Goal: Navigation & Orientation: Find specific page/section

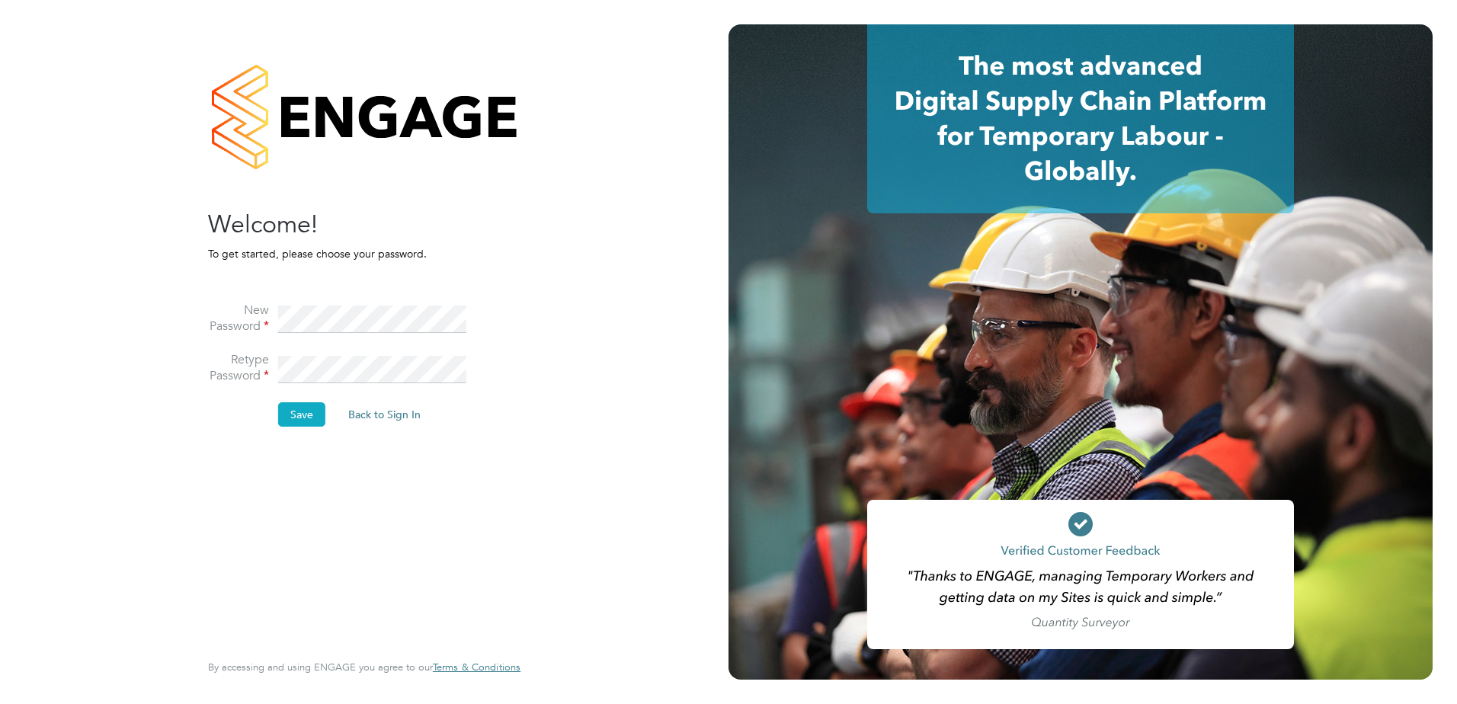
click at [308, 419] on button "Save" at bounding box center [301, 414] width 47 height 24
click at [280, 294] on button "Back to Sign In" at bounding box center [256, 298] width 97 height 24
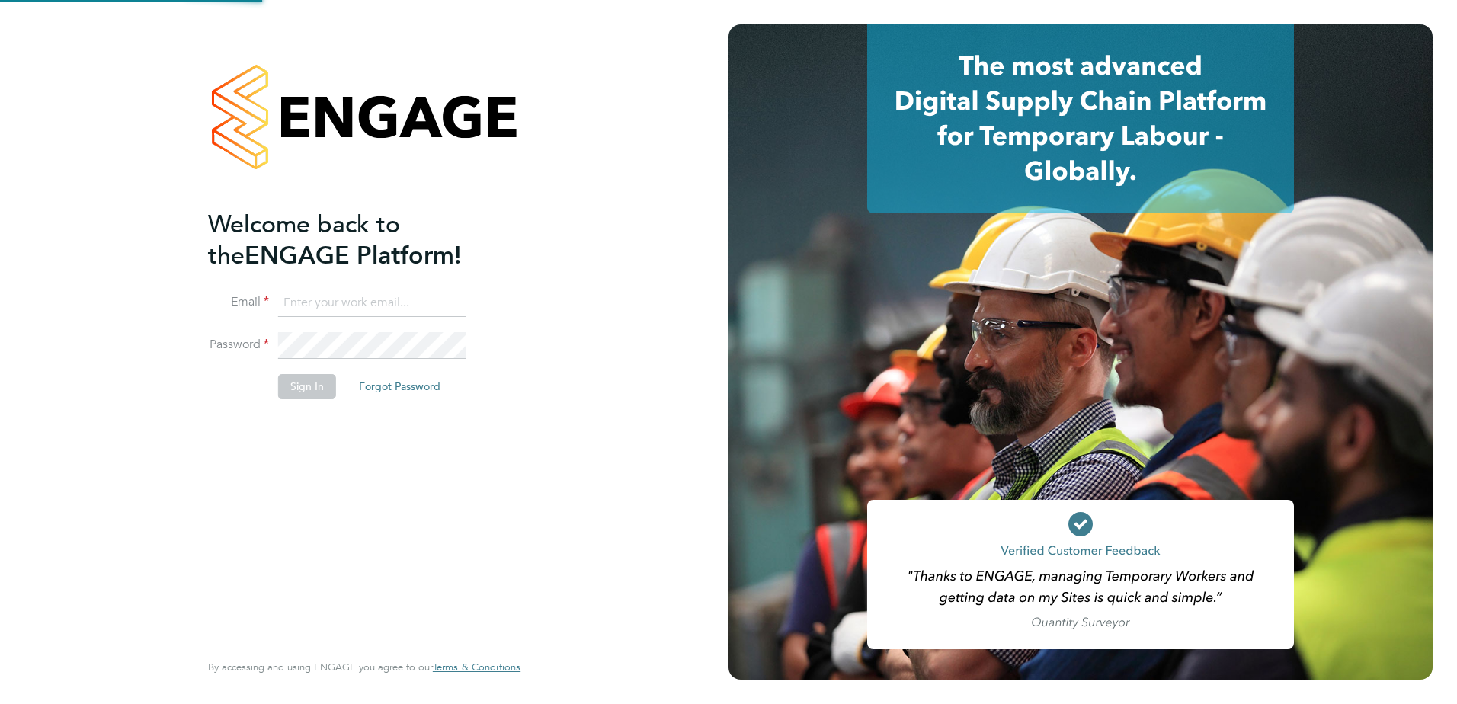
type input "[PERSON_NAME][EMAIL_ADDRESS][DOMAIN_NAME]"
click at [298, 379] on button "Sign In" at bounding box center [307, 386] width 58 height 24
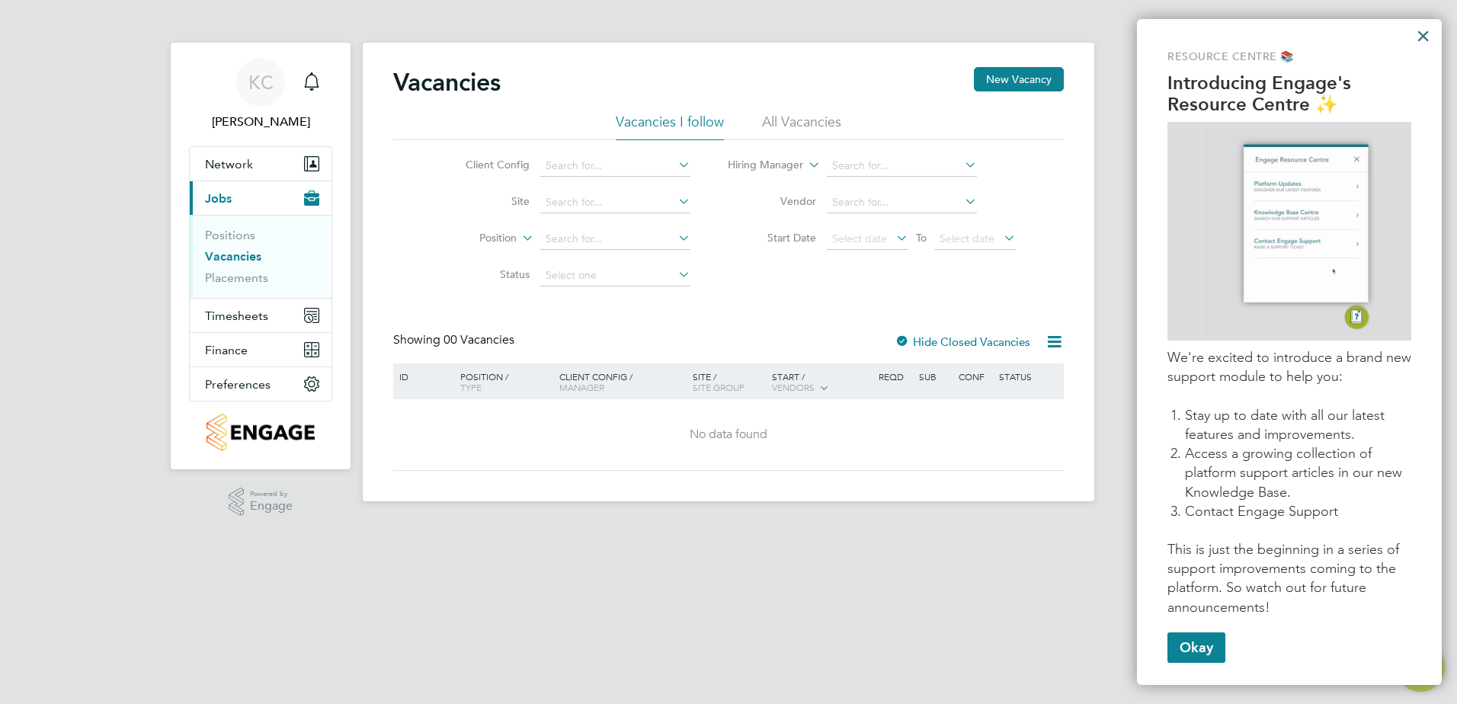
click at [1421, 35] on button "×" at bounding box center [1423, 36] width 14 height 24
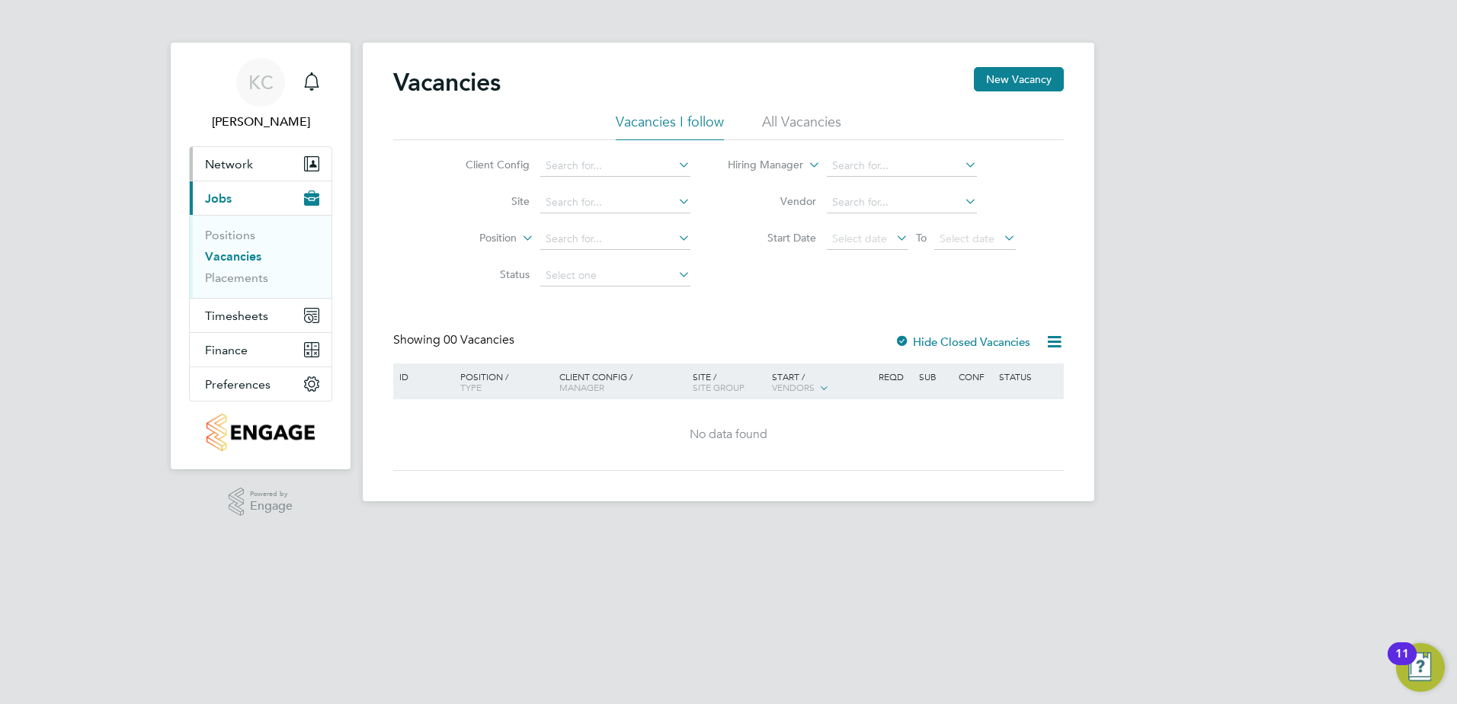
click at [229, 157] on span "Network" at bounding box center [229, 164] width 48 height 14
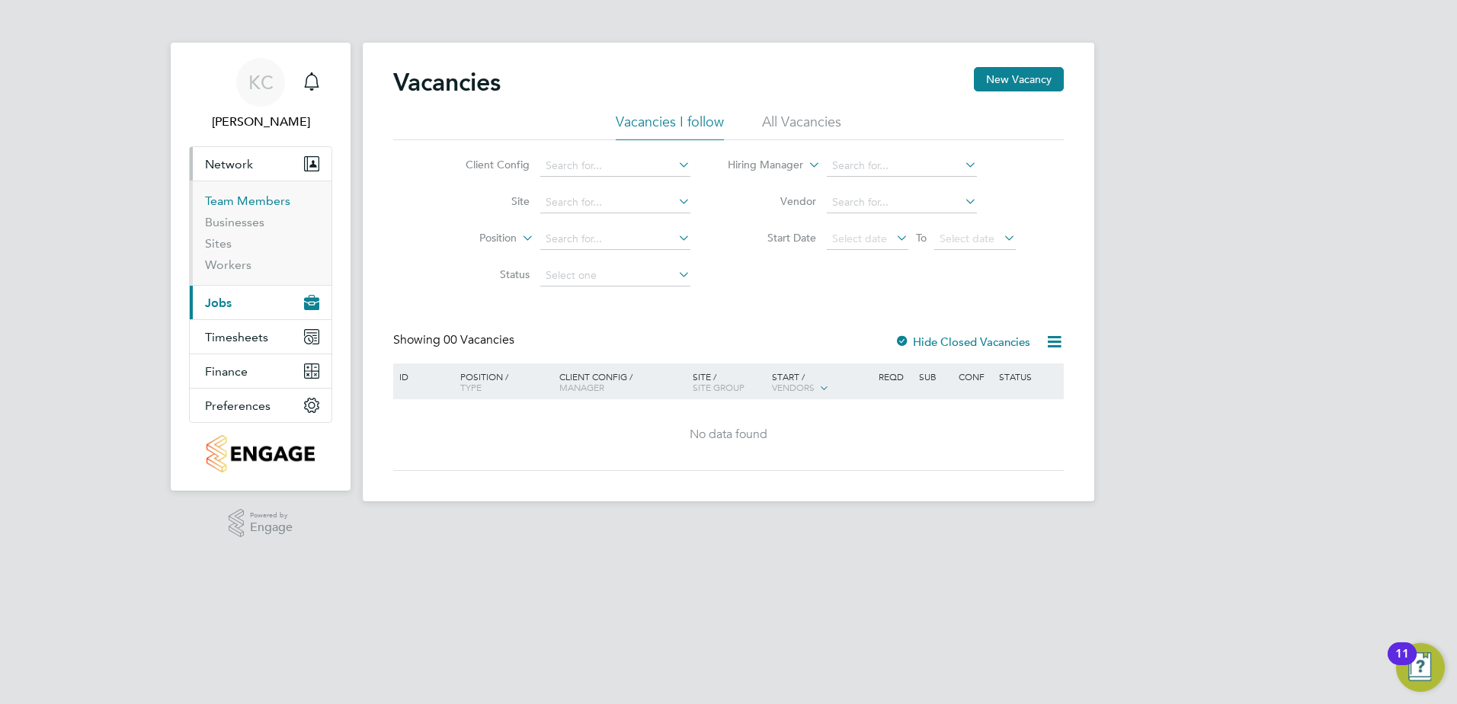
click at [259, 202] on link "Team Members" at bounding box center [247, 201] width 85 height 14
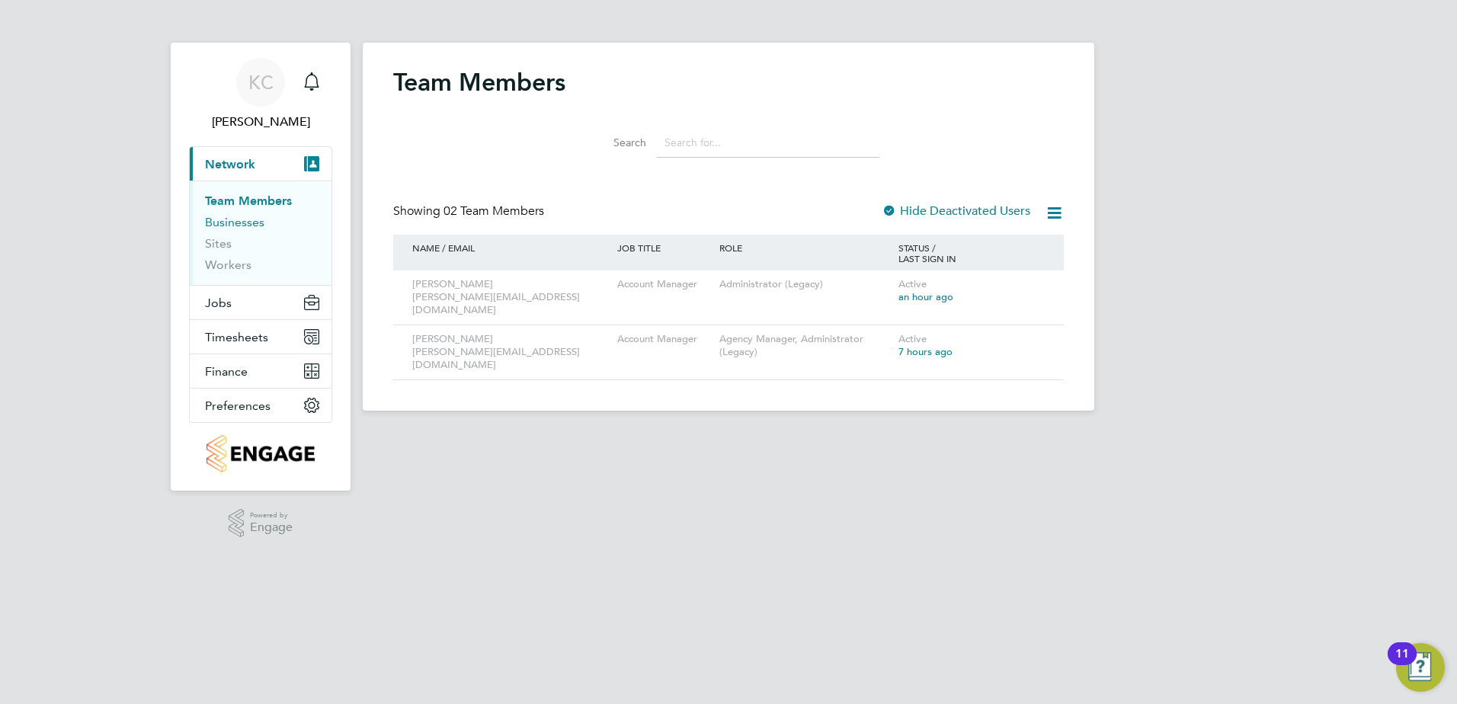
click at [245, 221] on link "Businesses" at bounding box center [234, 222] width 59 height 14
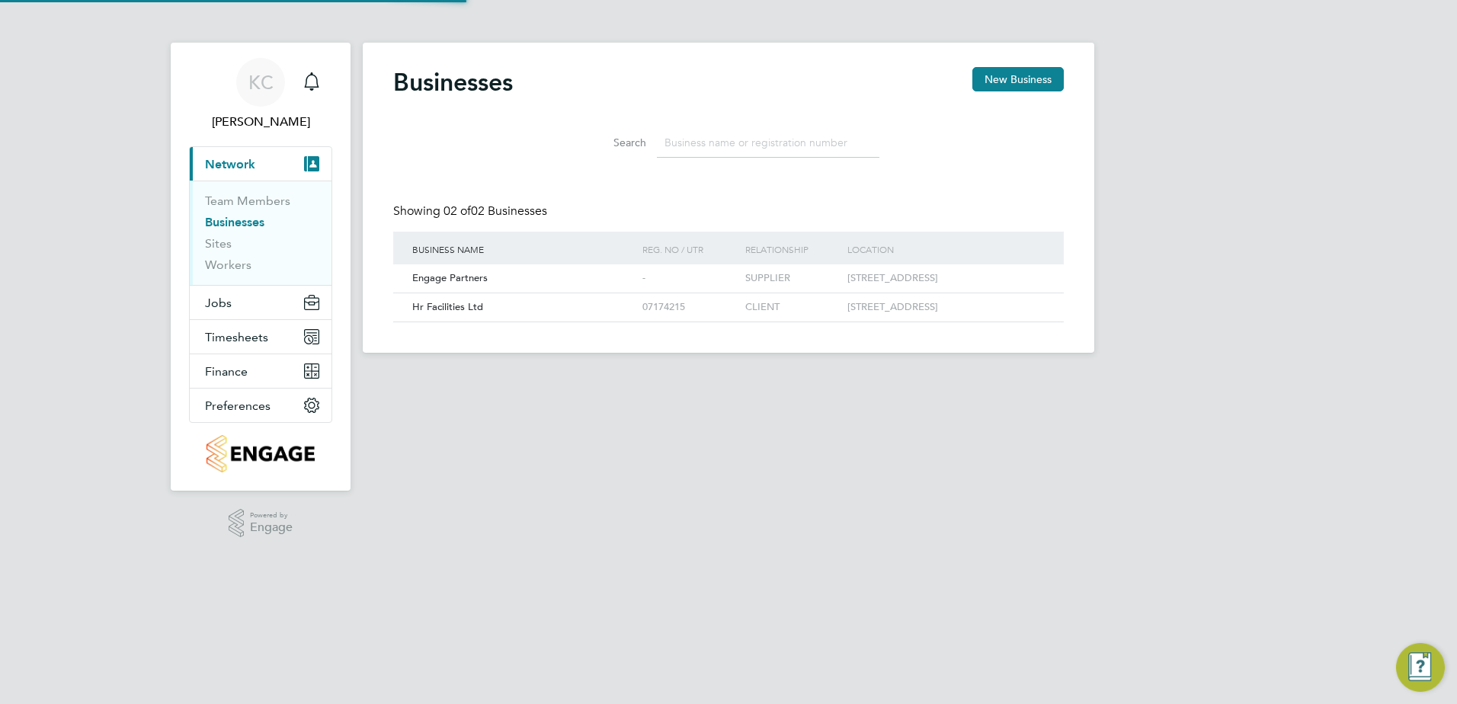
scroll to position [29, 232]
click at [699, 322] on div "07174215" at bounding box center [677, 307] width 77 height 28
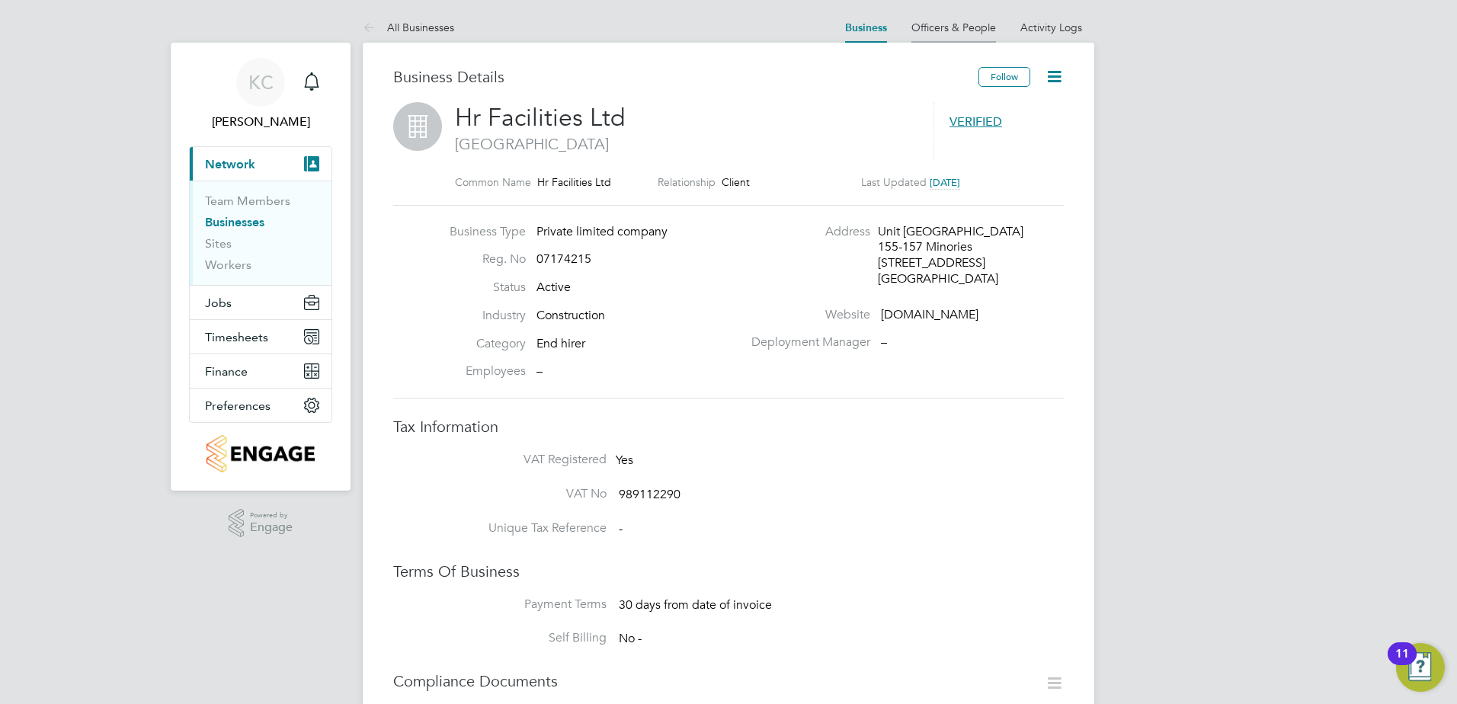
click at [952, 27] on link "Officers & People" at bounding box center [953, 28] width 85 height 14
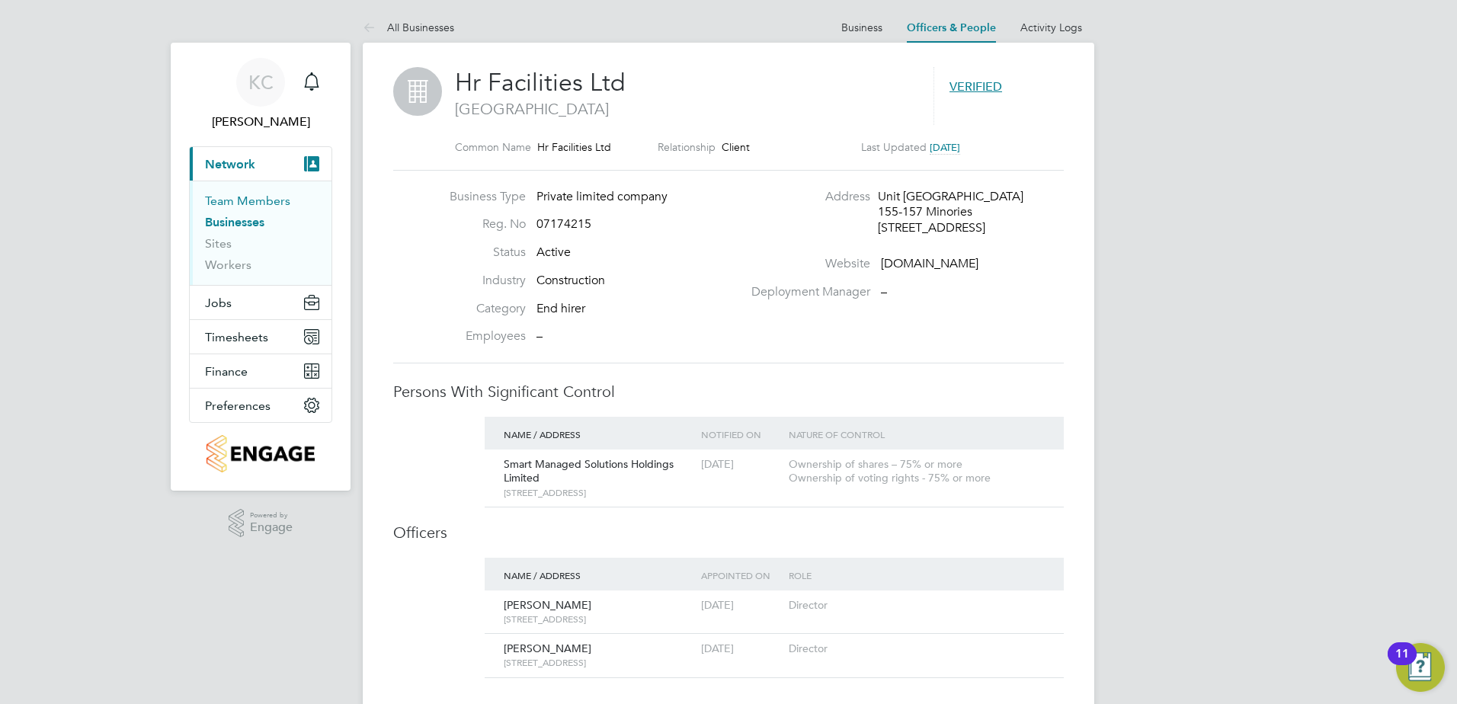
click at [256, 196] on link "Team Members" at bounding box center [247, 201] width 85 height 14
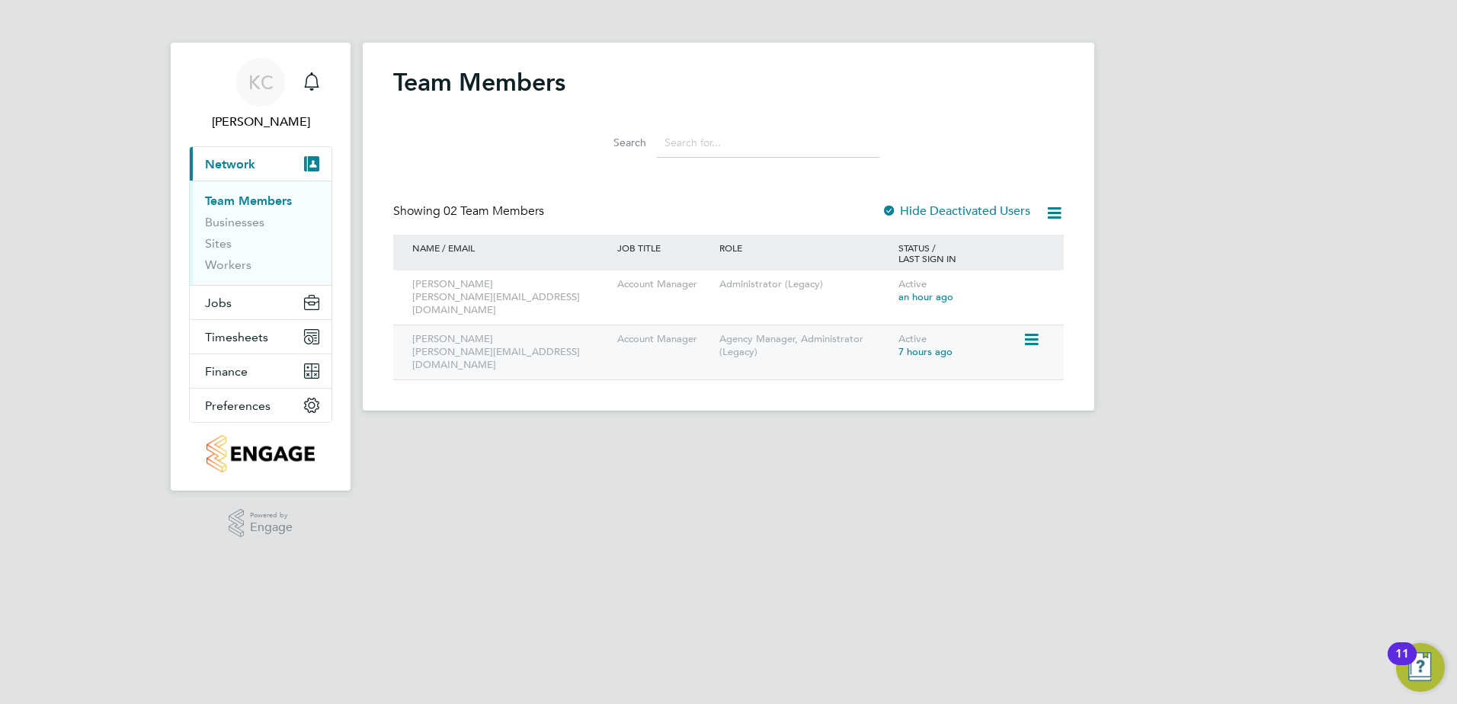
click at [1029, 331] on icon at bounding box center [1030, 340] width 15 height 18
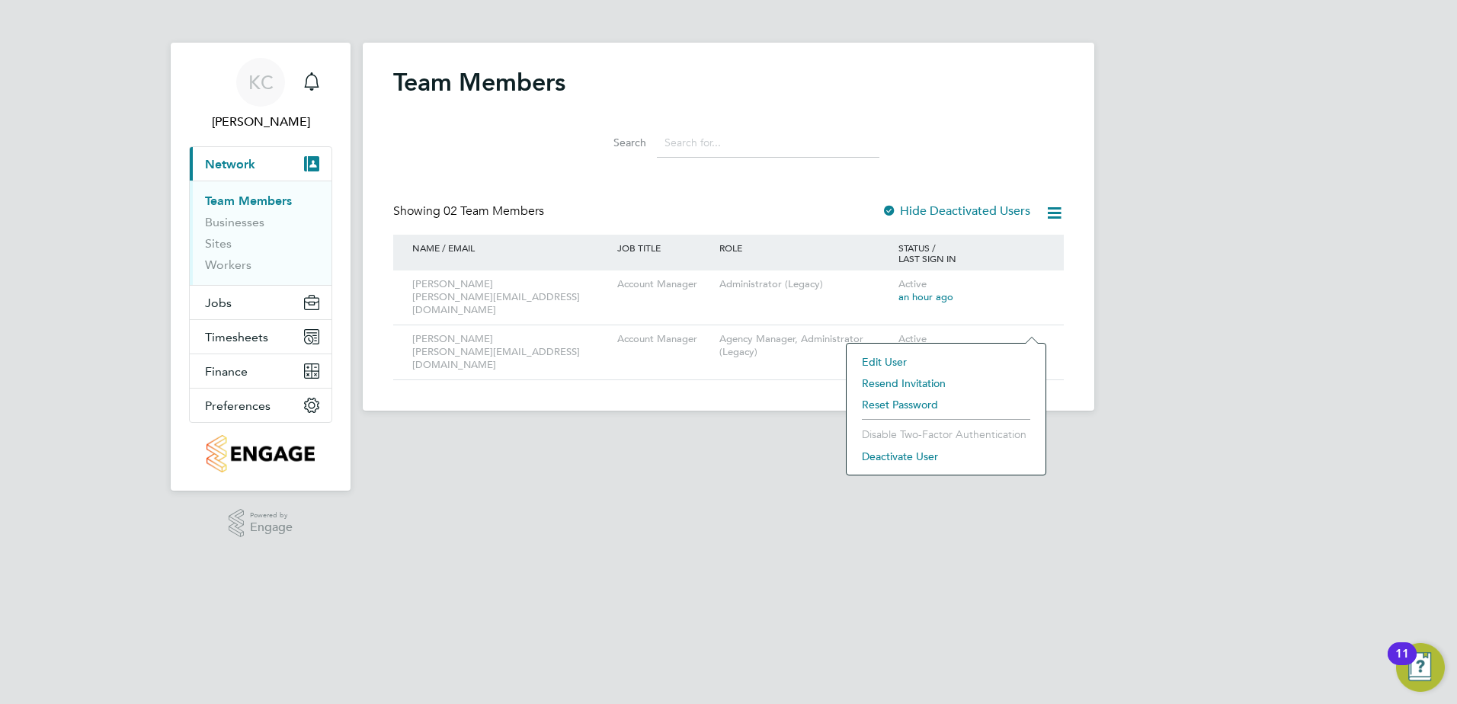
click at [666, 435] on html "KC Kathy Calveley Notifications Applications: Current page: Network Team Member…" at bounding box center [728, 217] width 1457 height 435
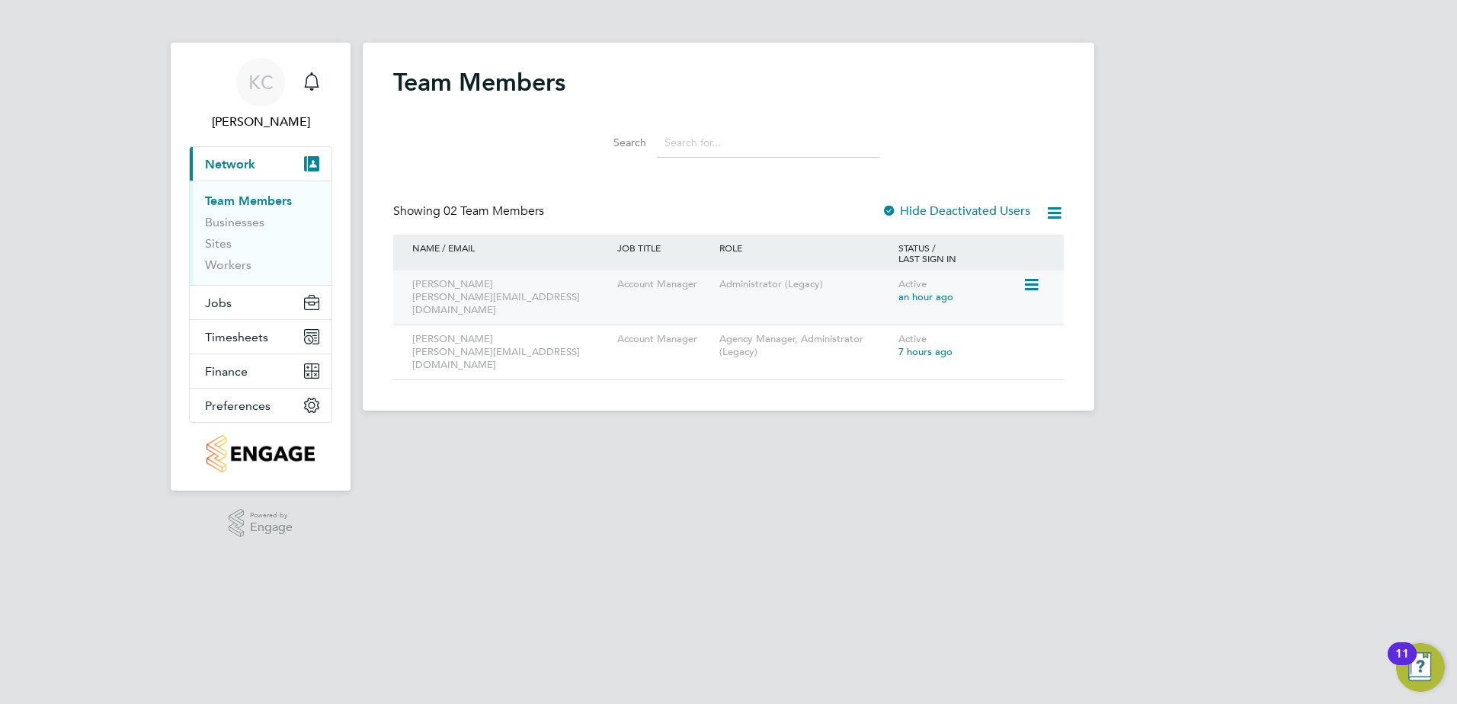
click at [1030, 282] on icon at bounding box center [1030, 285] width 15 height 18
click at [886, 319] on li "Edit User" at bounding box center [946, 319] width 184 height 21
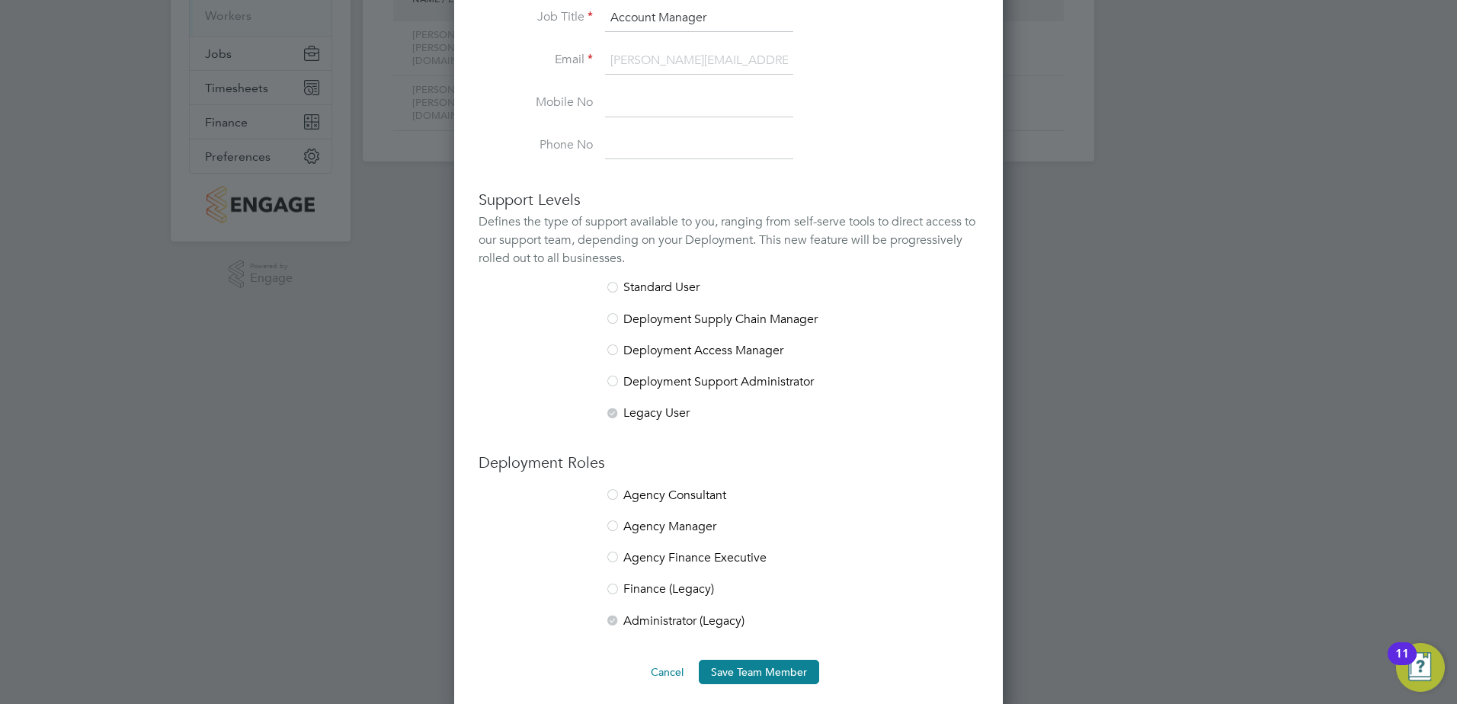
scroll to position [260, 0]
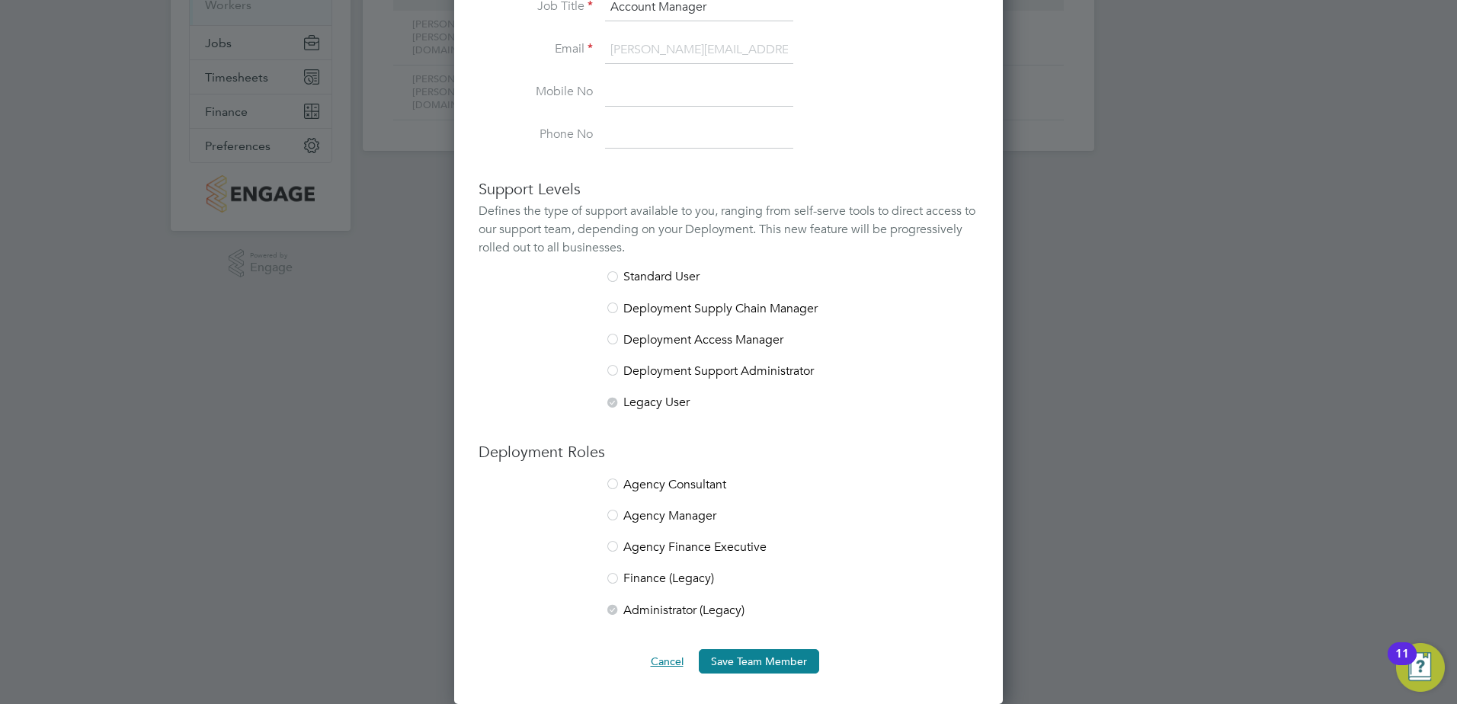
click at [671, 657] on button "Cancel" at bounding box center [667, 661] width 57 height 24
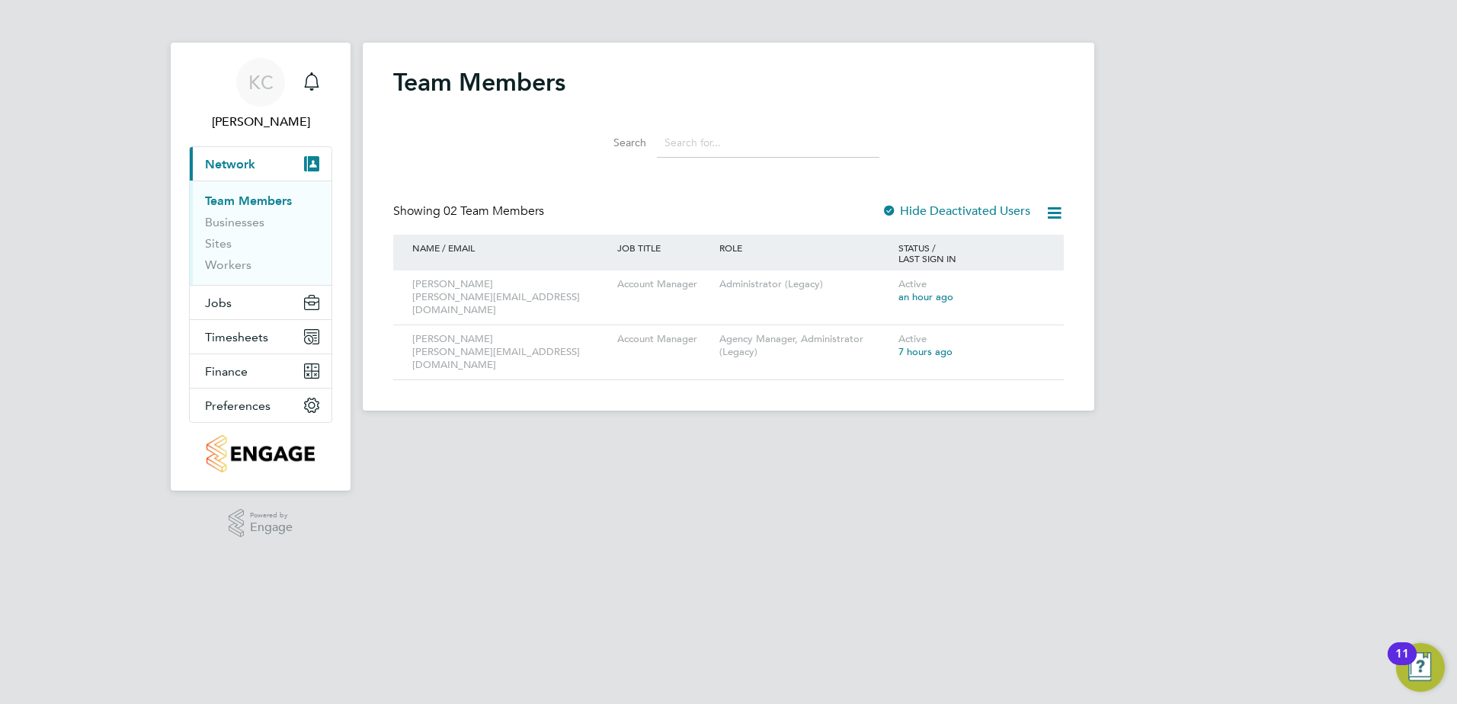
scroll to position [0, 0]
click at [1032, 331] on icon at bounding box center [1030, 340] width 15 height 18
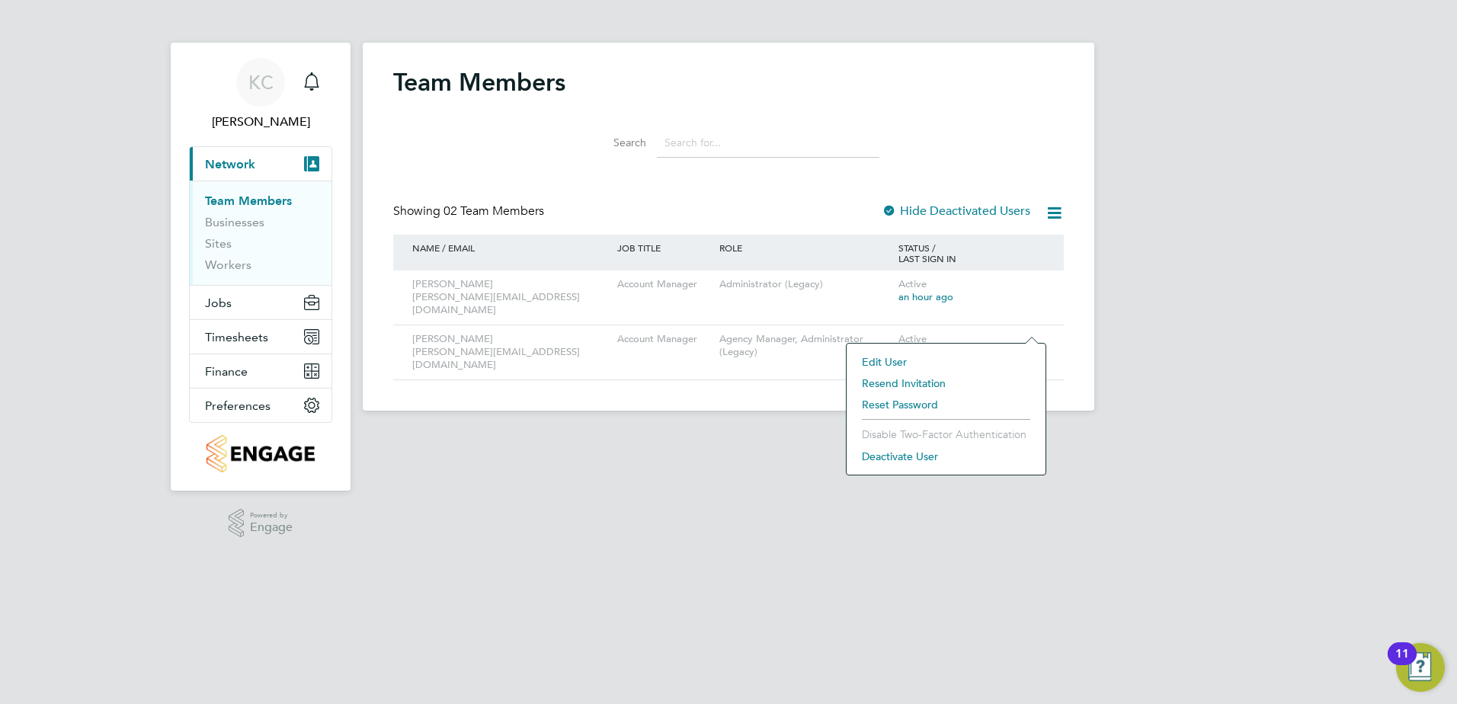
click at [888, 358] on li "Edit User" at bounding box center [946, 361] width 184 height 21
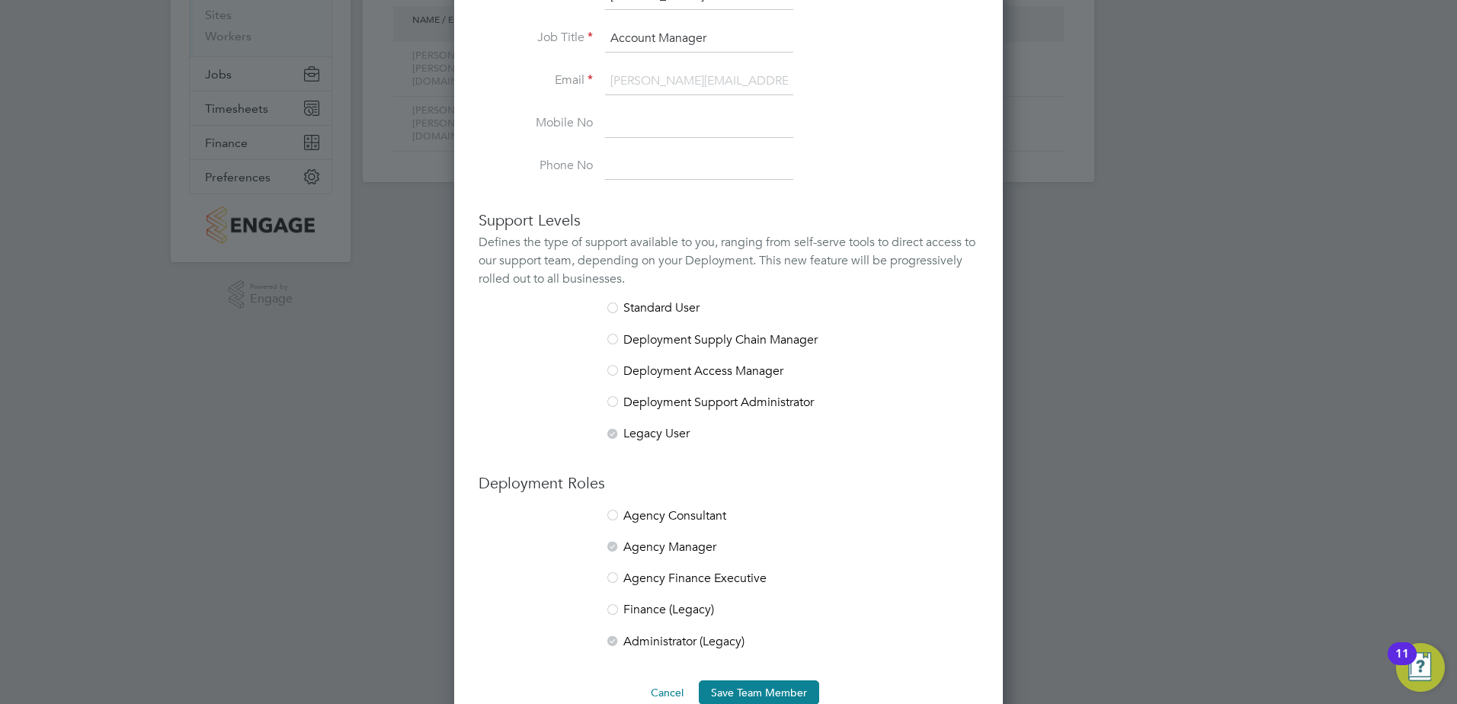
scroll to position [260, 0]
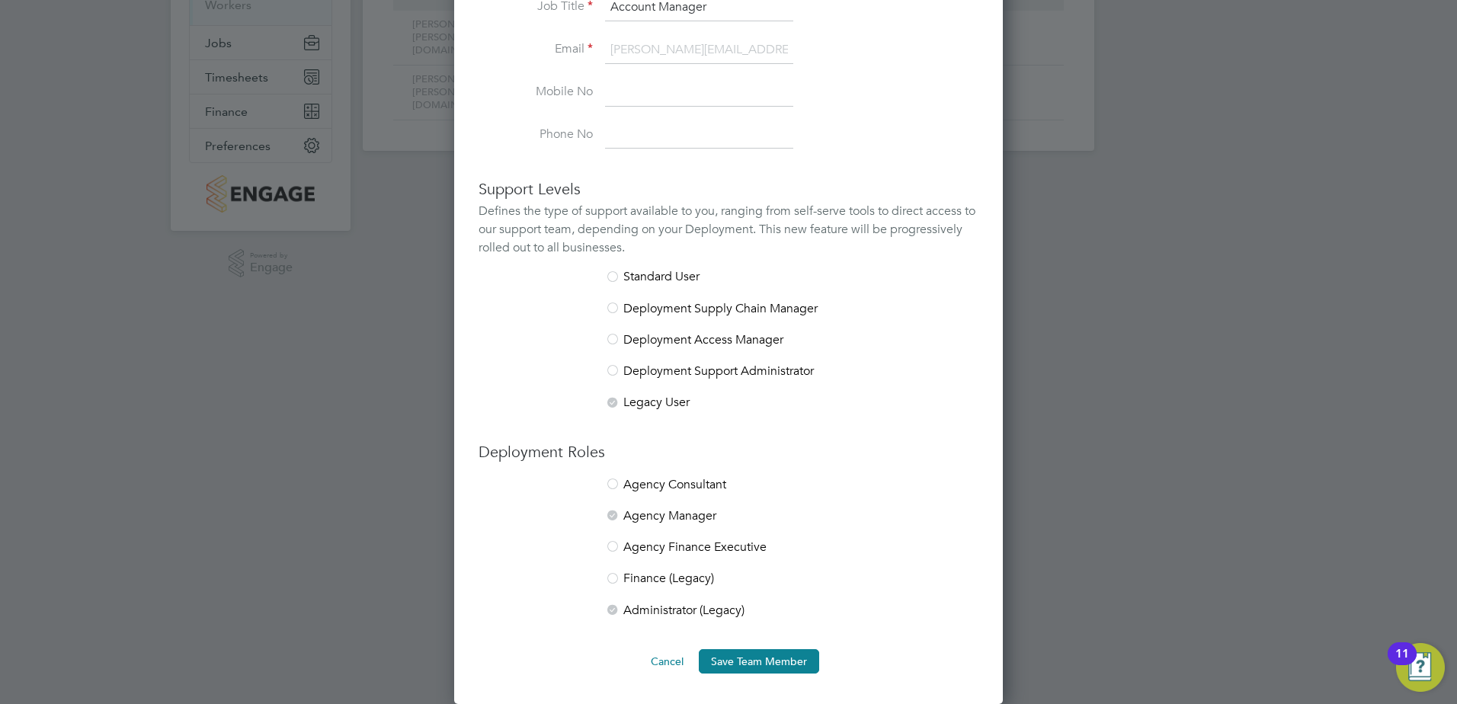
click at [617, 517] on div at bounding box center [612, 516] width 15 height 15
click at [664, 662] on button "Cancel" at bounding box center [667, 661] width 57 height 24
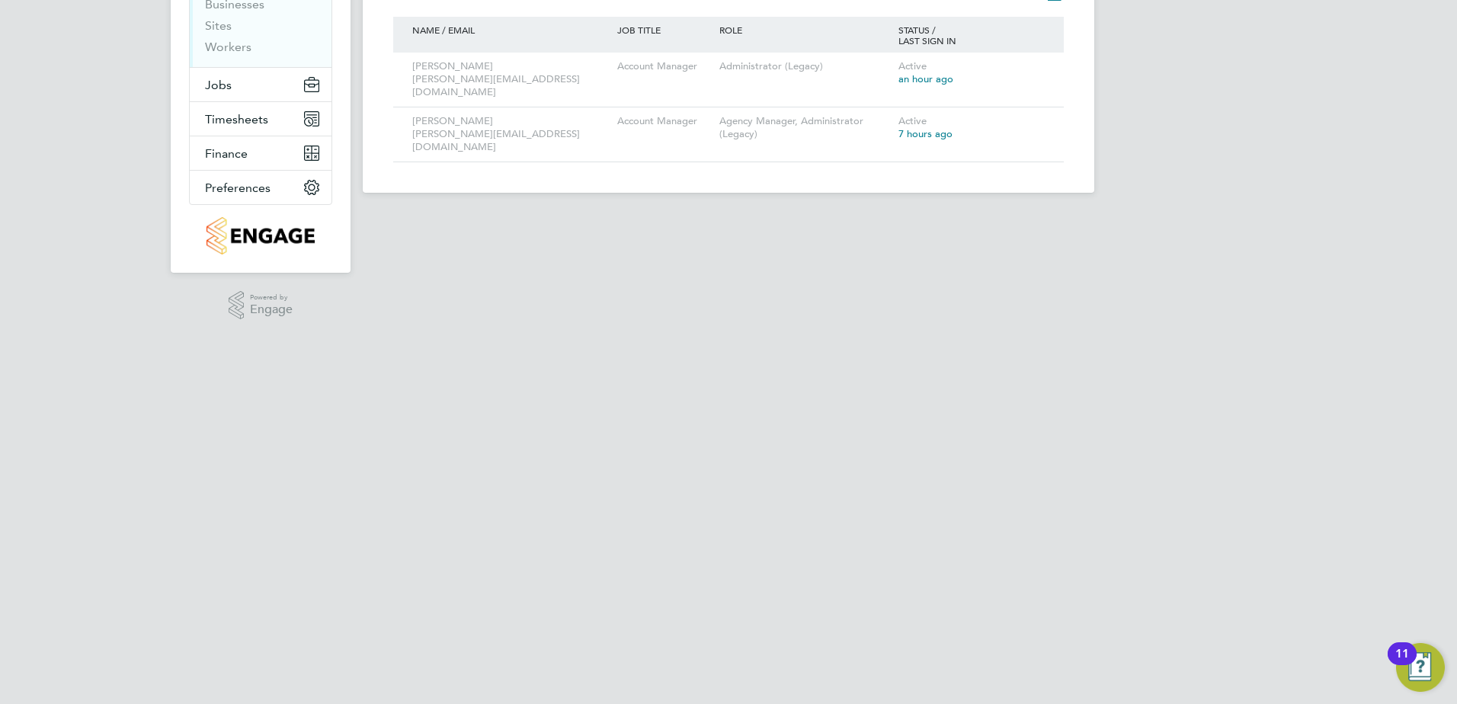
scroll to position [0, 0]
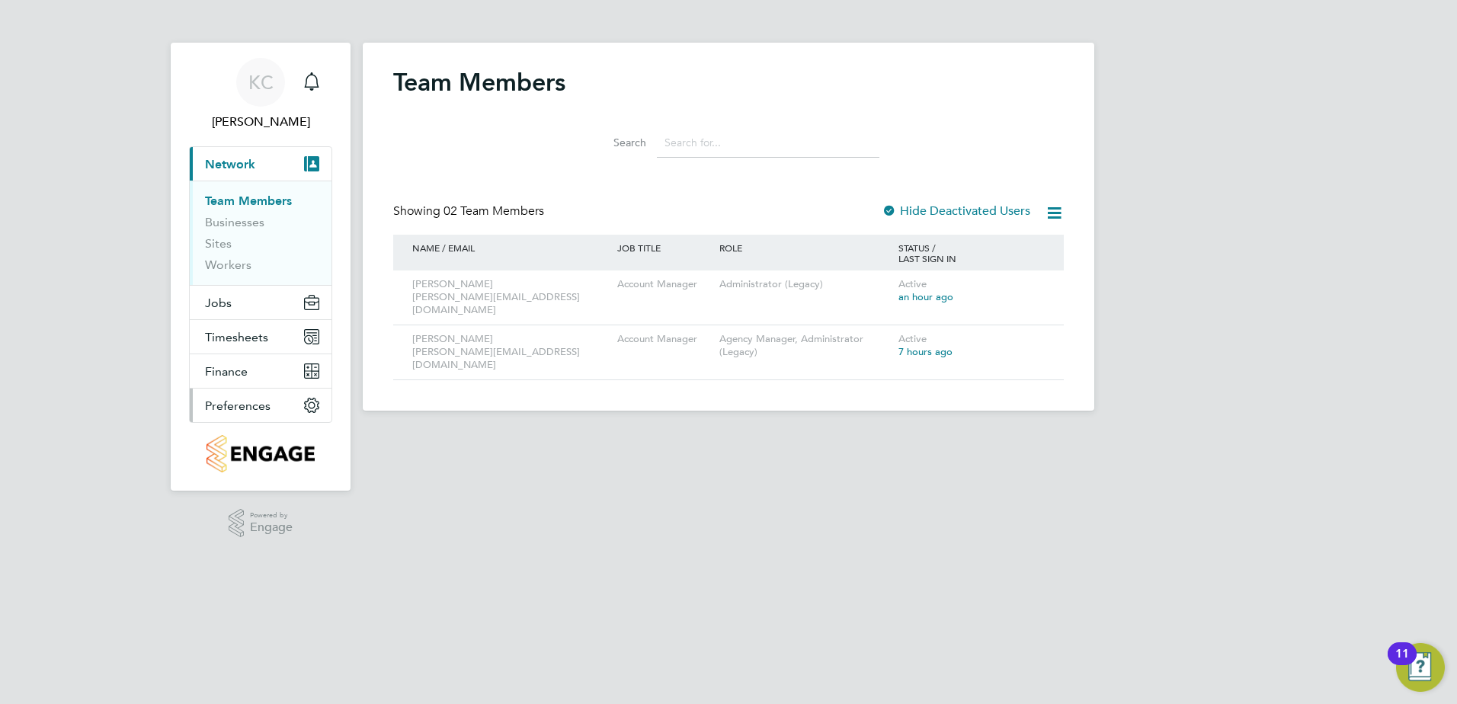
click at [278, 402] on button "Preferences" at bounding box center [261, 406] width 142 height 34
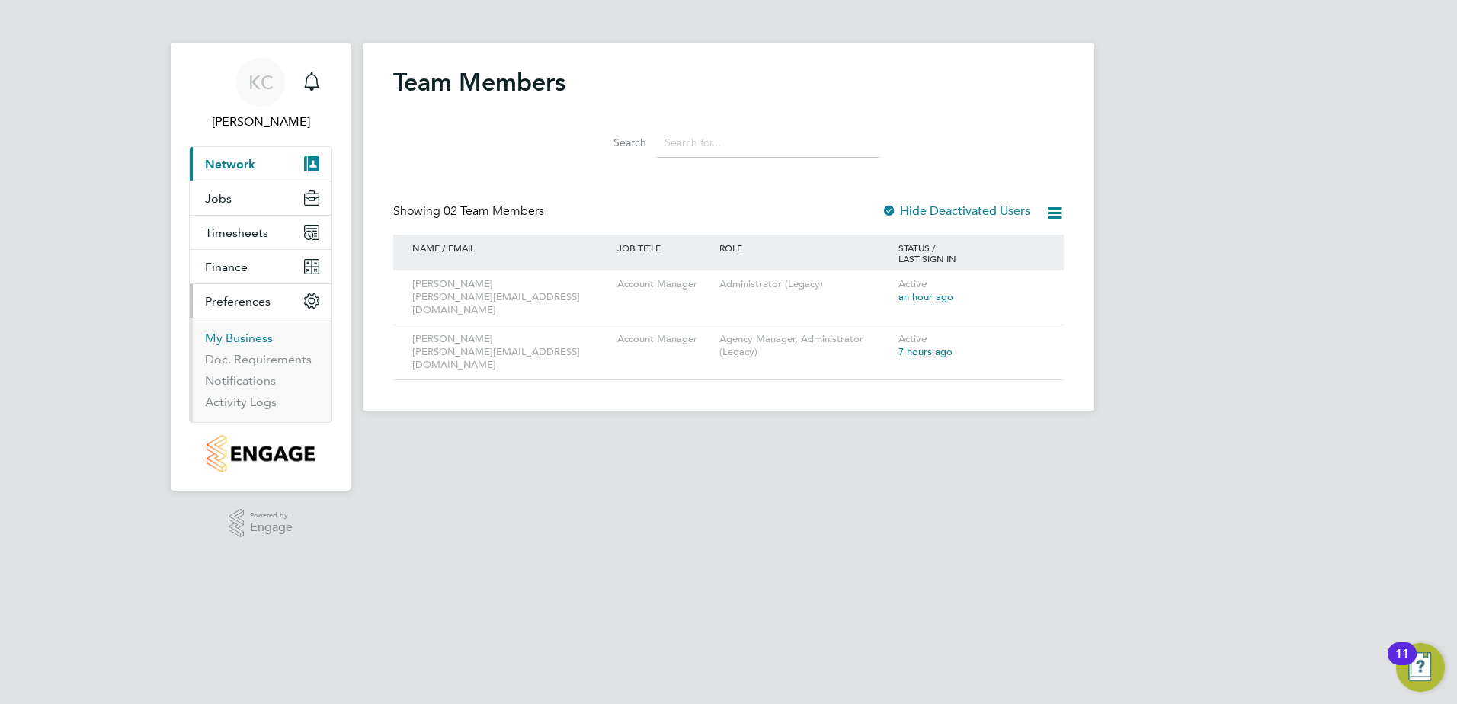
click at [258, 336] on link "My Business" at bounding box center [239, 338] width 68 height 14
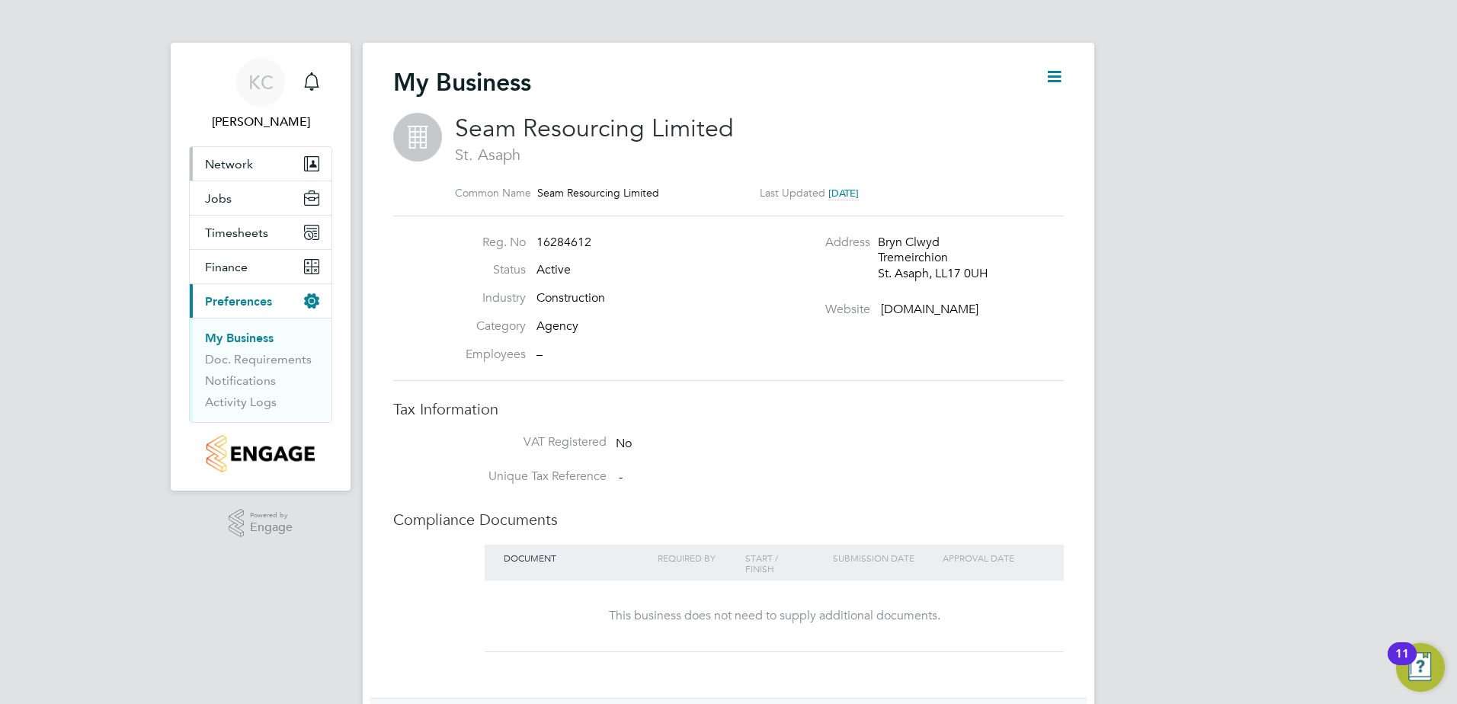
click at [229, 160] on span "Network" at bounding box center [229, 164] width 48 height 14
click at [218, 161] on span "Network" at bounding box center [229, 164] width 48 height 14
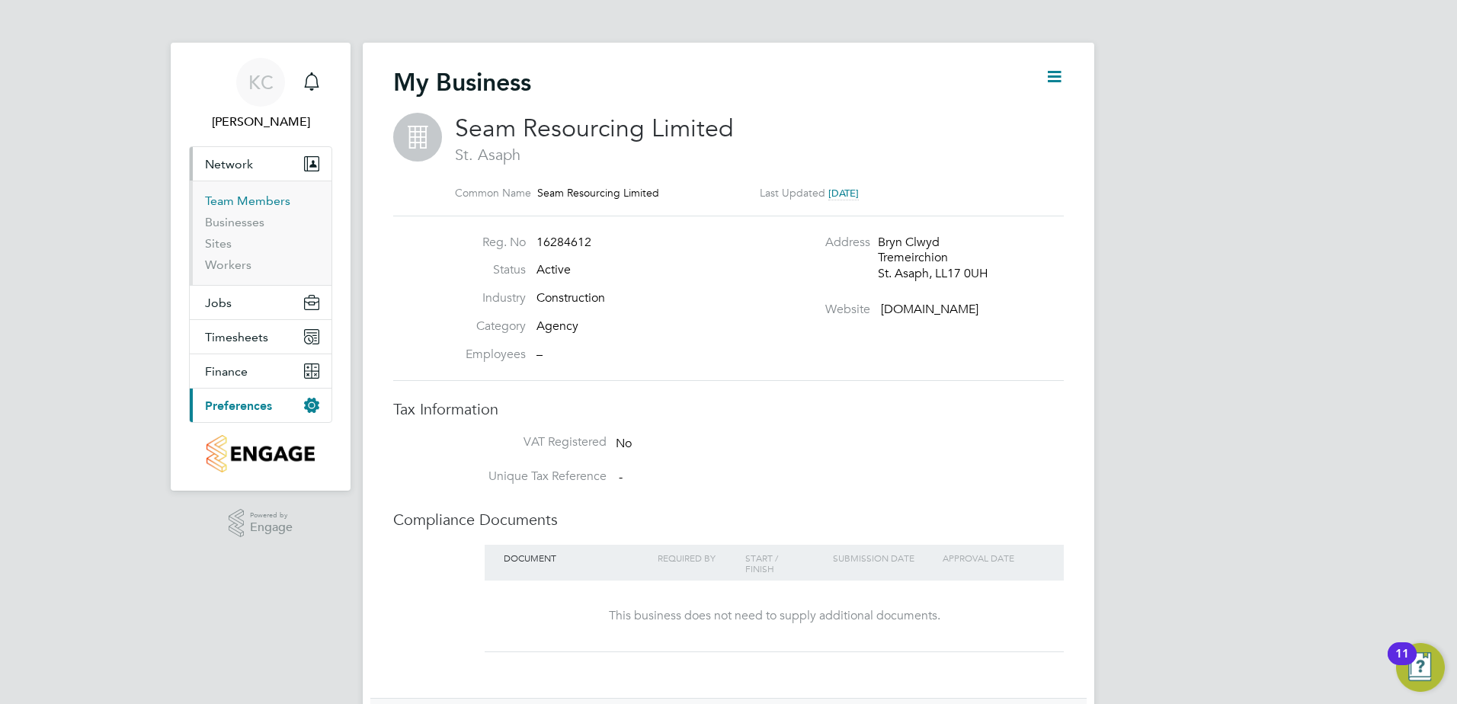
click at [235, 196] on link "Team Members" at bounding box center [247, 201] width 85 height 14
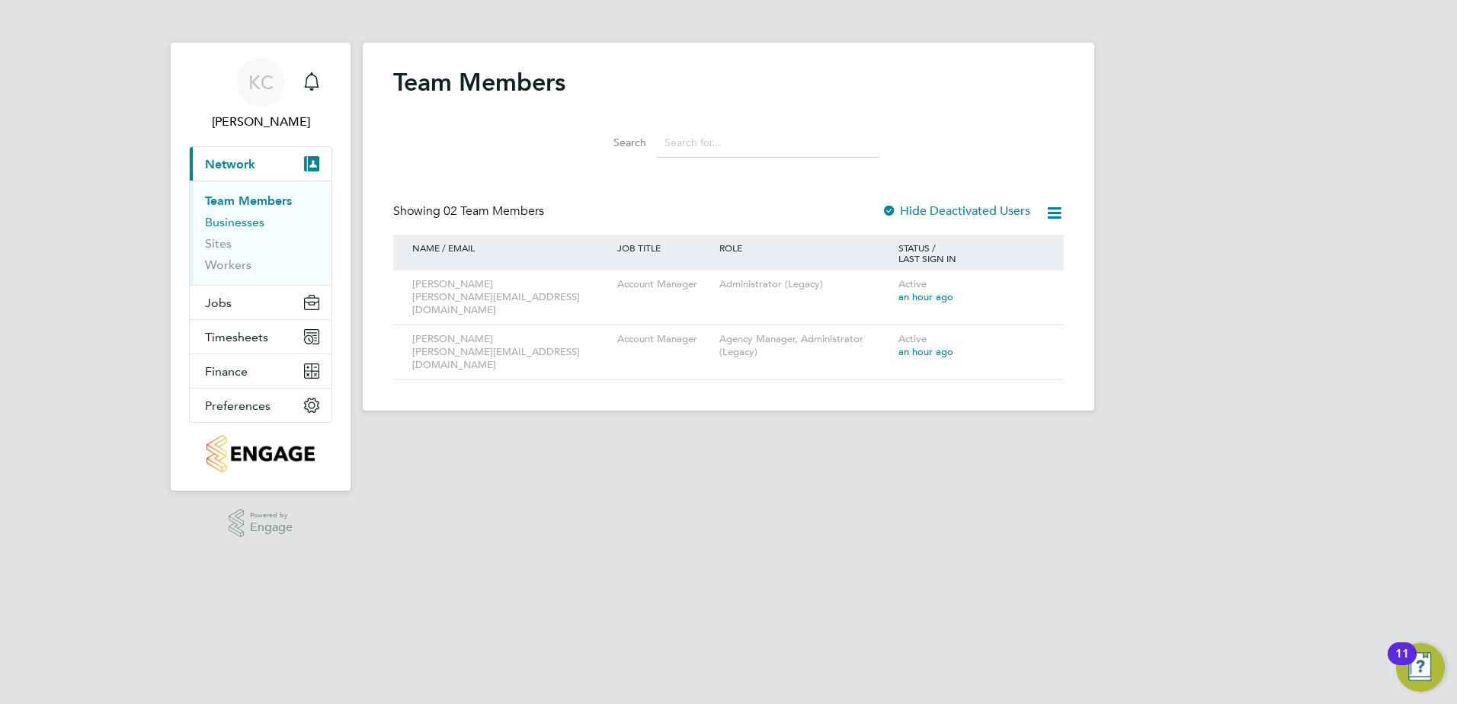
click at [232, 221] on link "Businesses" at bounding box center [234, 222] width 59 height 14
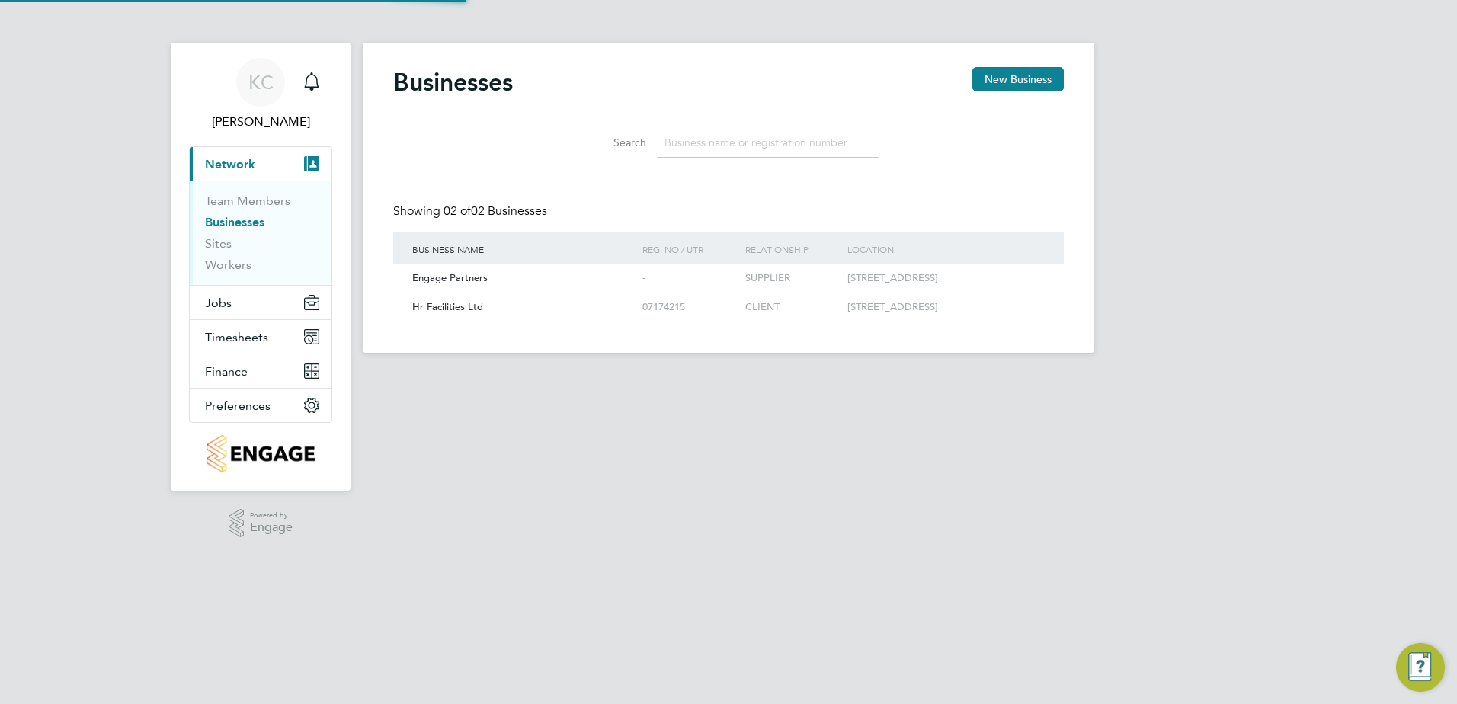
scroll to position [29, 232]
